Goal: Find specific page/section: Find specific page/section

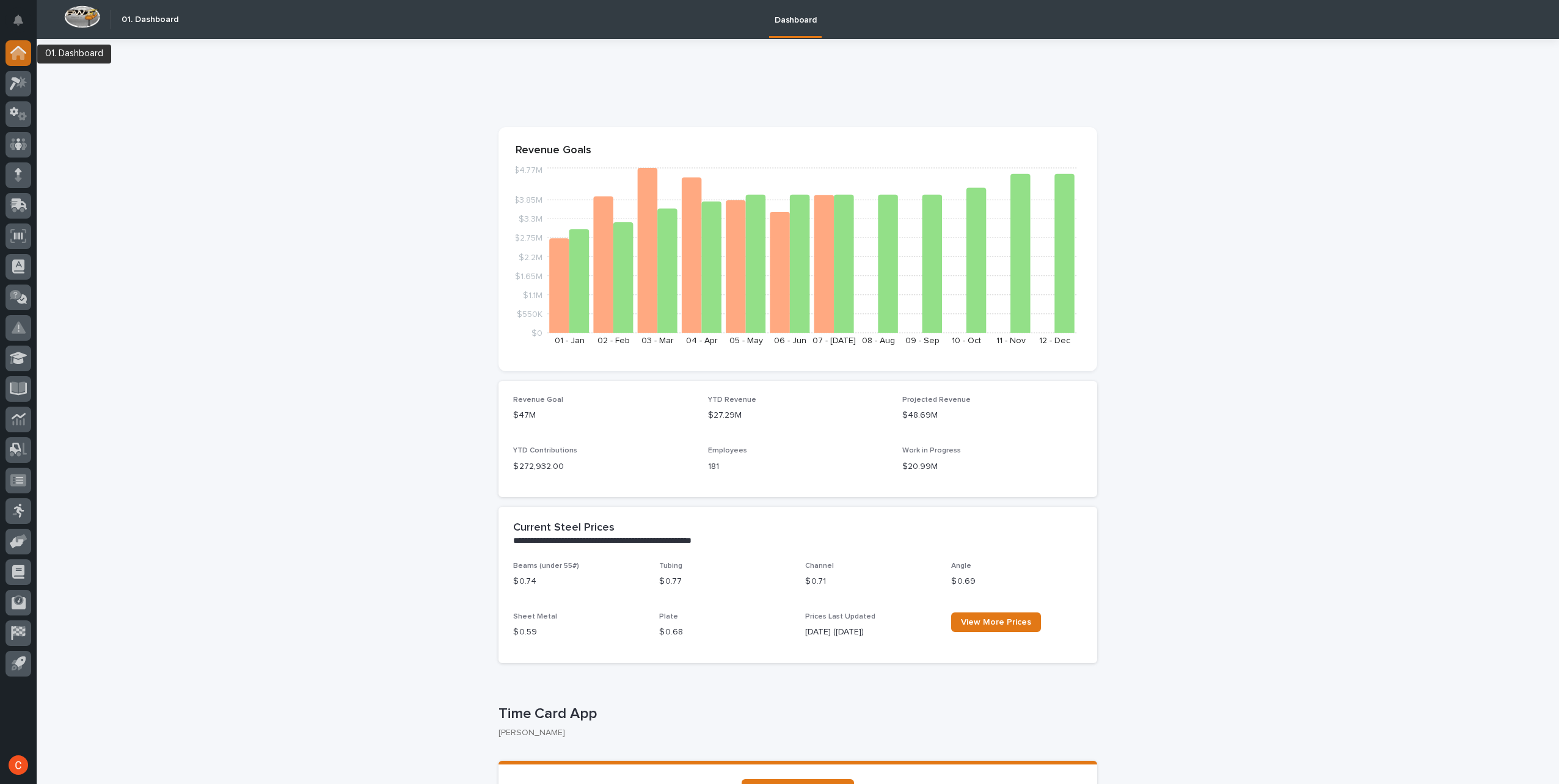
click at [21, 57] on icon at bounding box center [18, 53] width 12 height 12
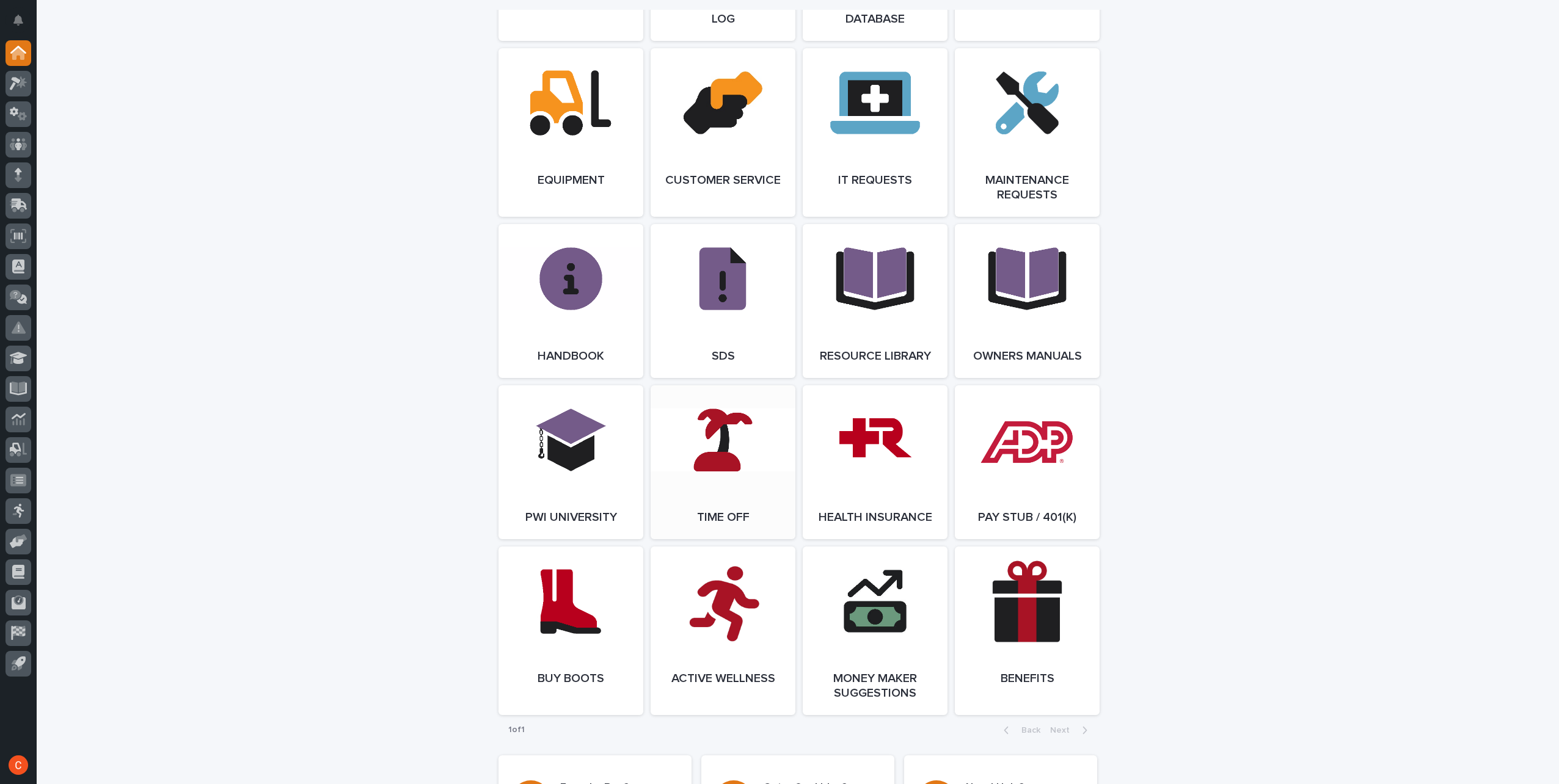
scroll to position [1404, 0]
click at [892, 431] on link "Open Link" at bounding box center [875, 461] width 145 height 154
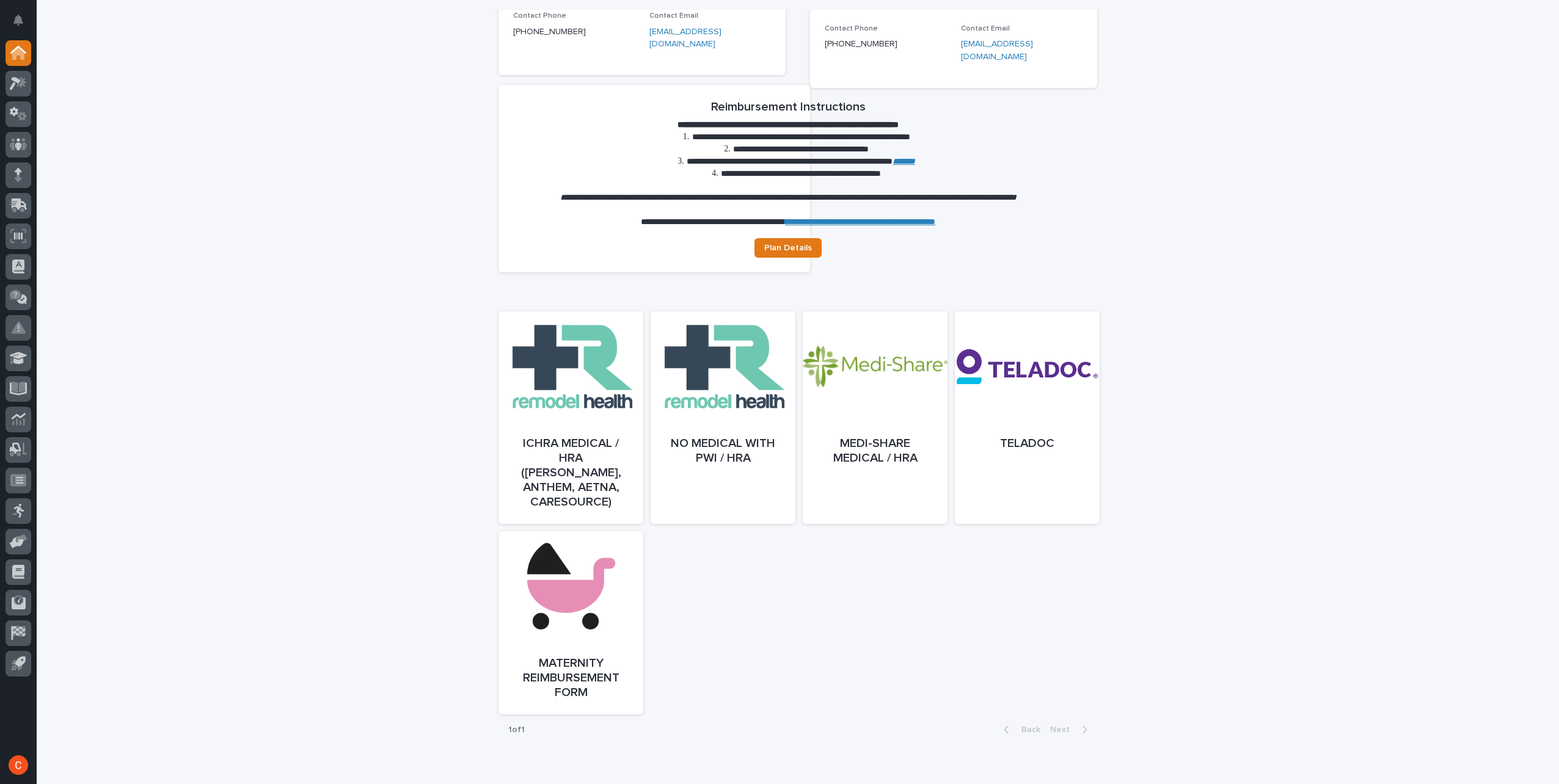
scroll to position [367, 0]
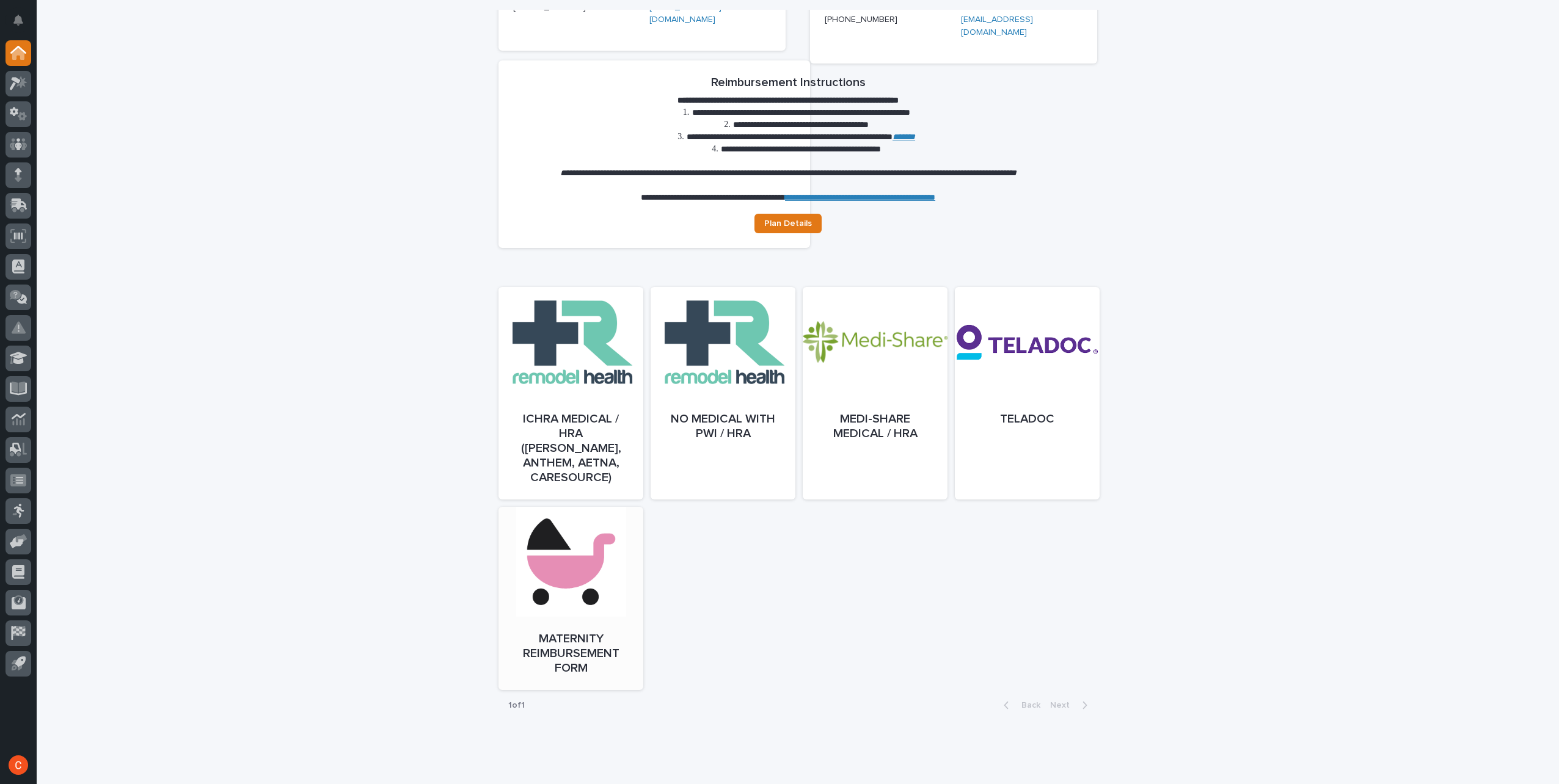
click at [554, 564] on link "Open" at bounding box center [570, 610] width 145 height 183
click at [556, 326] on link "Open" at bounding box center [570, 406] width 145 height 213
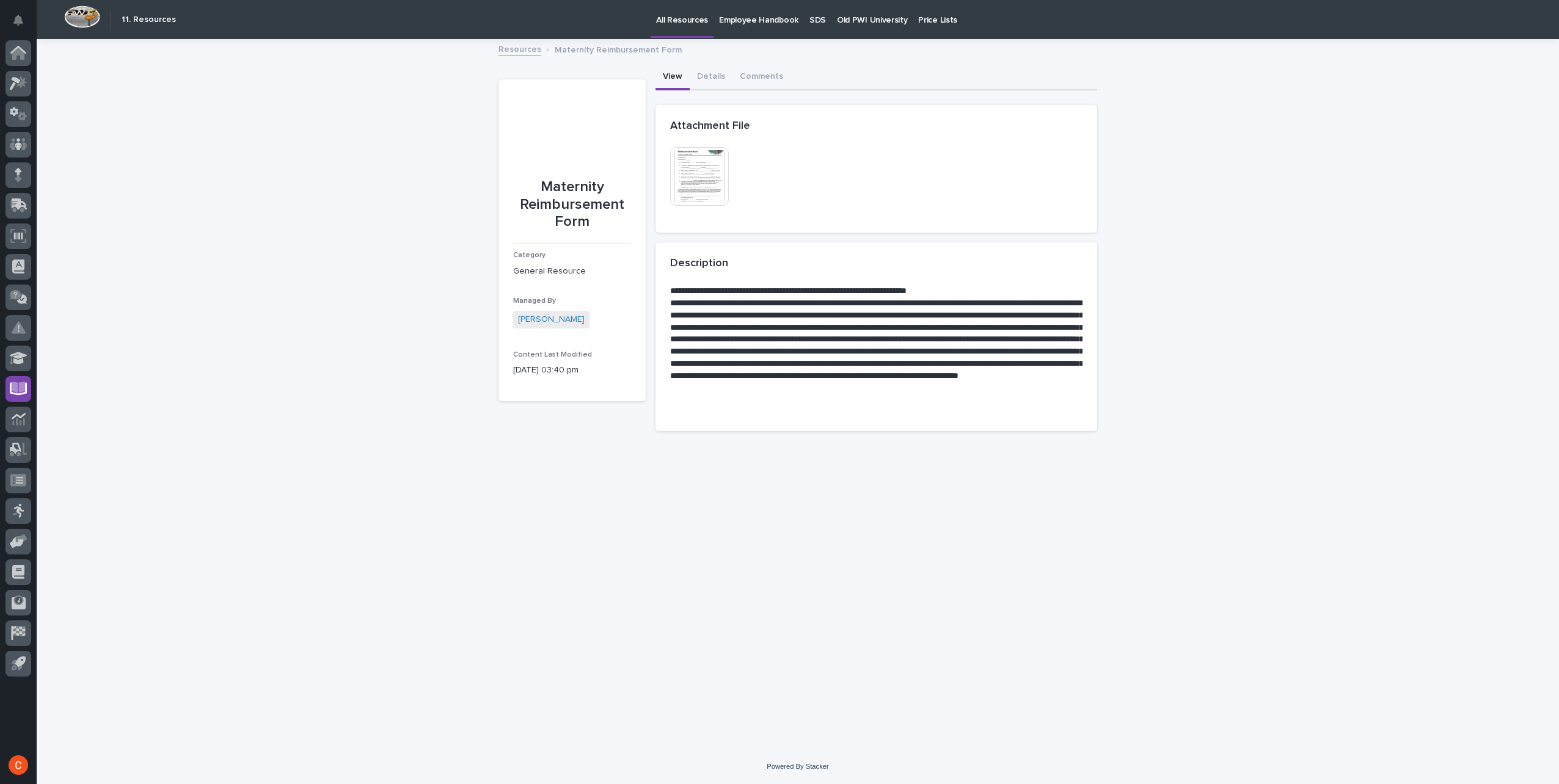
click at [695, 179] on img at bounding box center [699, 176] width 59 height 59
